Goal: Transaction & Acquisition: Obtain resource

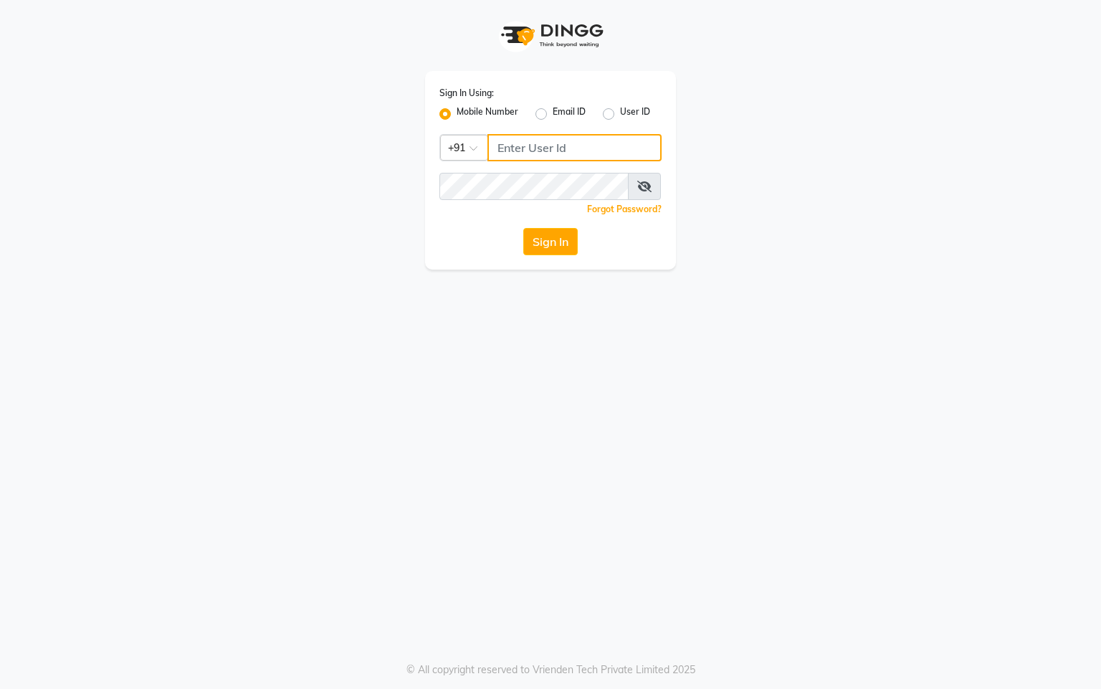
click at [546, 140] on input "Username" at bounding box center [574, 147] width 174 height 27
type input "76269672781"
click at [548, 242] on button "Sign In" at bounding box center [550, 241] width 54 height 27
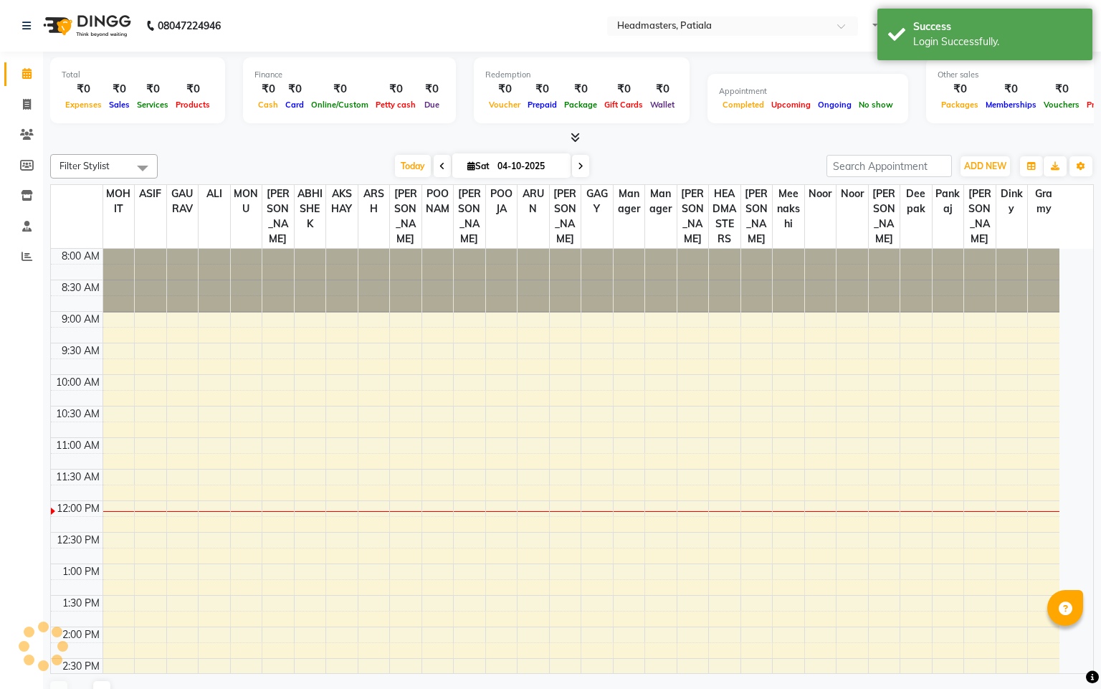
select select "en"
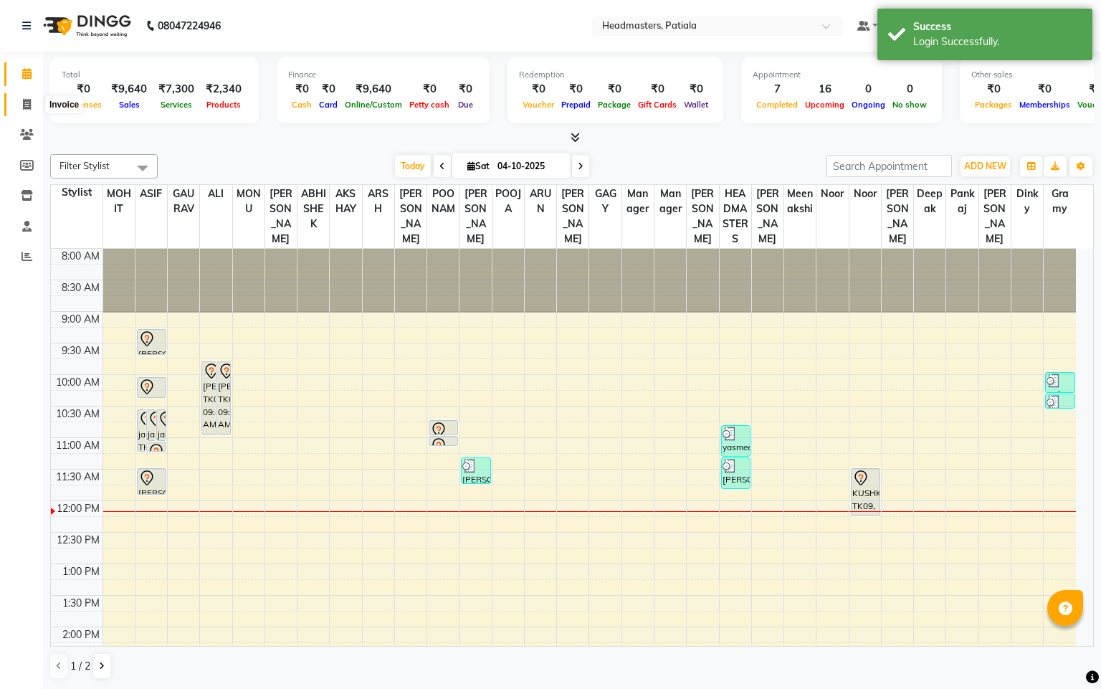
drag, startPoint x: 27, startPoint y: 105, endPoint x: 45, endPoint y: 108, distance: 18.8
click at [27, 105] on icon at bounding box center [27, 104] width 8 height 11
select select "service"
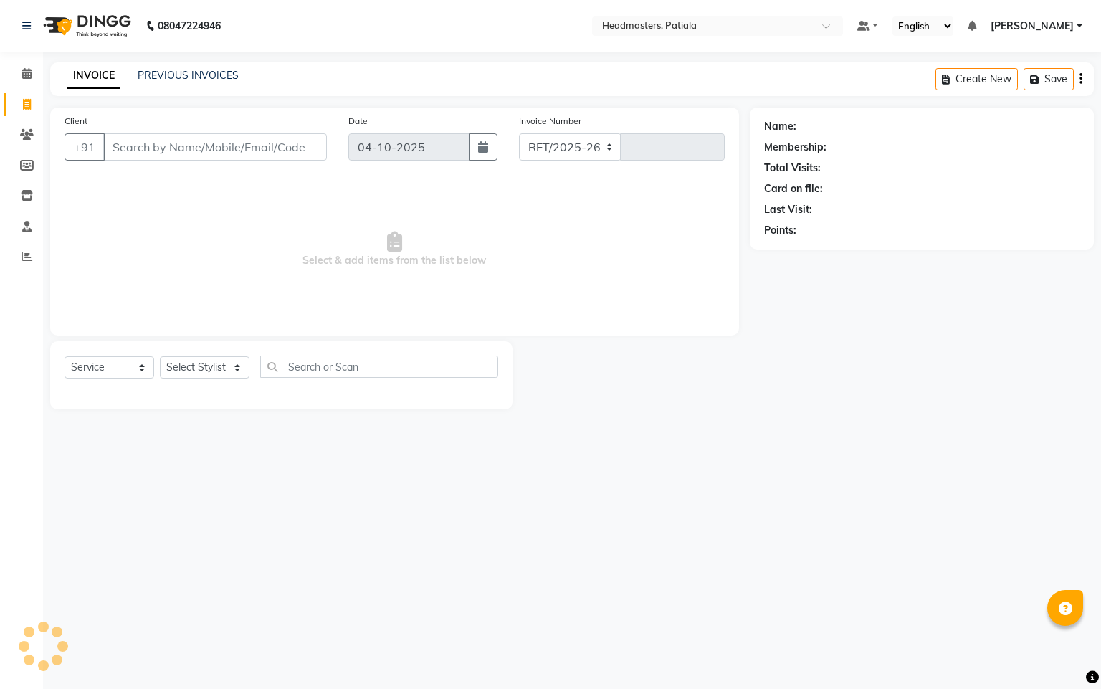
select select "6602"
type input "7578"
click at [204, 73] on link "PREVIOUS INVOICES" at bounding box center [188, 75] width 101 height 13
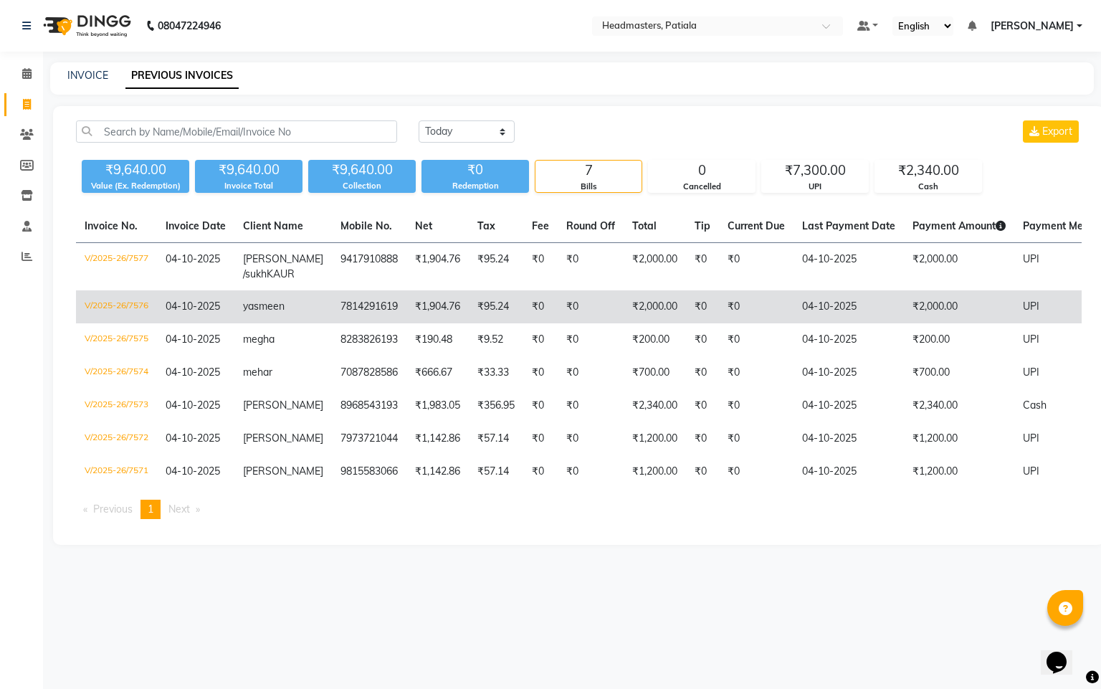
click at [258, 314] on td "yasmeen" at bounding box center [282, 306] width 97 height 33
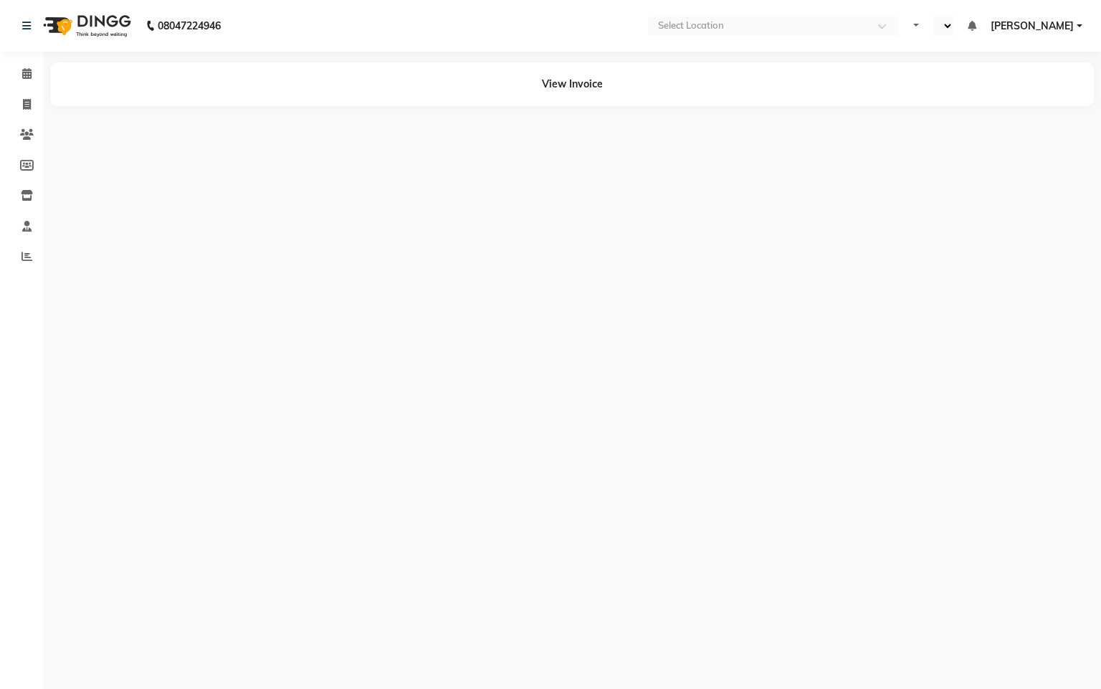
select select "en"
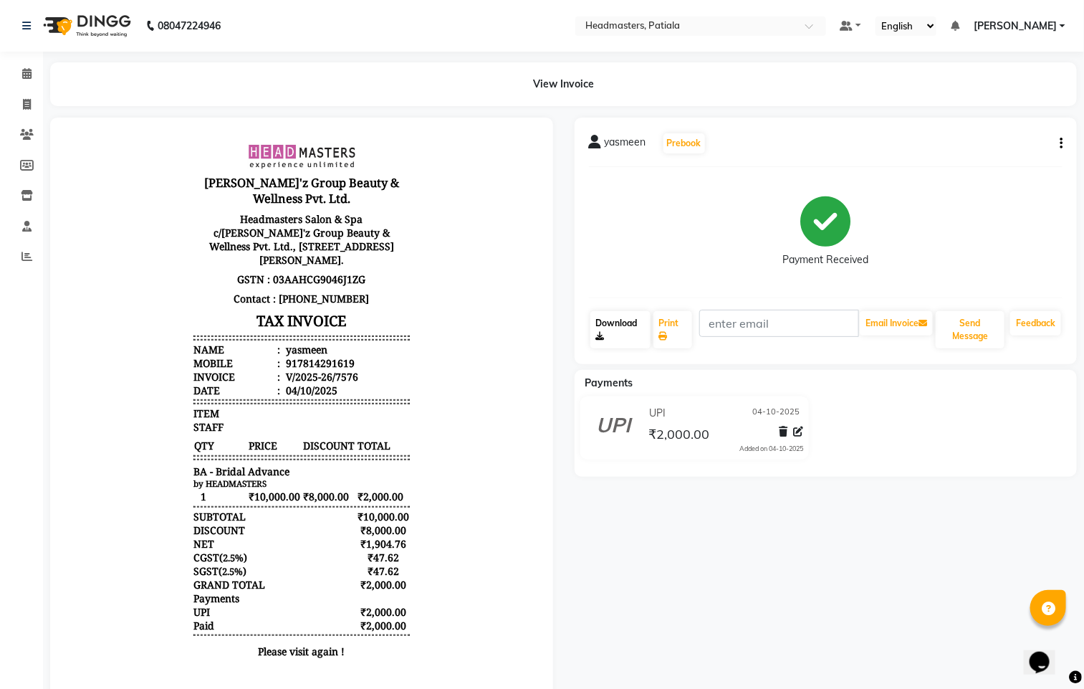
click at [622, 335] on link "Download" at bounding box center [621, 329] width 60 height 37
click at [672, 325] on link "Print" at bounding box center [673, 329] width 39 height 37
